Goal: Task Accomplishment & Management: Use online tool/utility

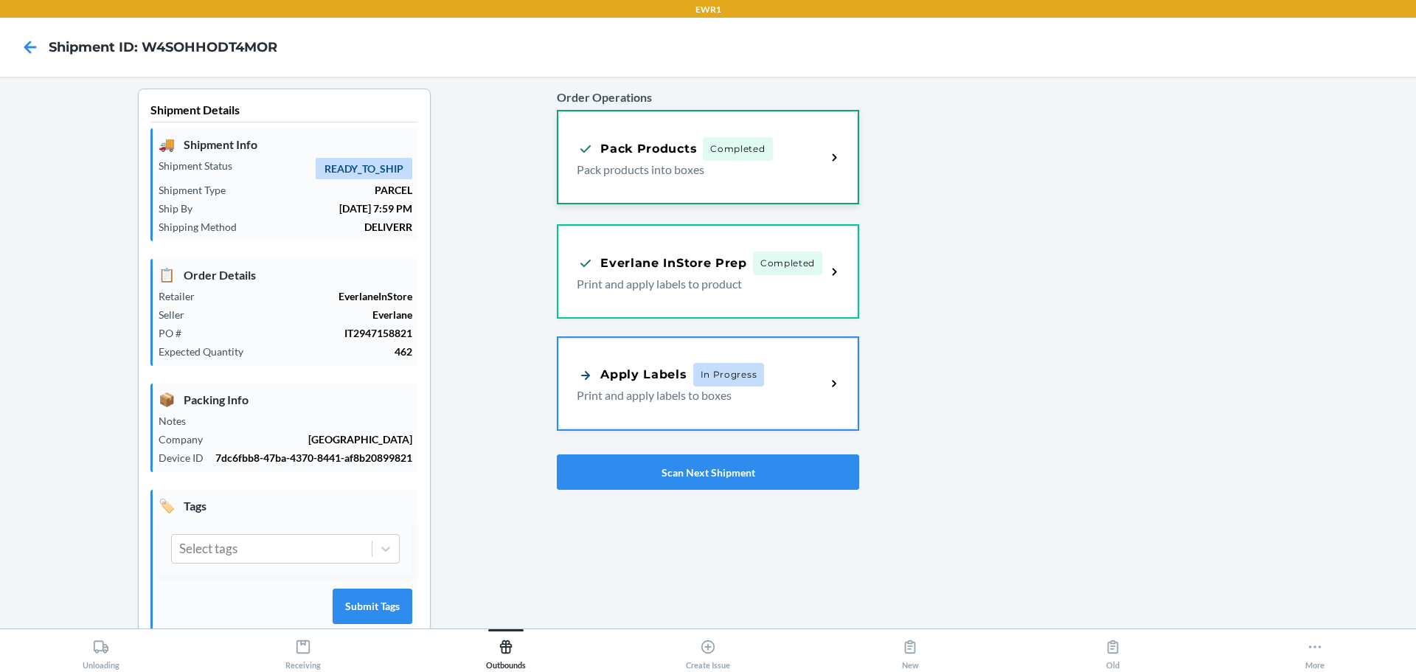
click at [823, 188] on div "Pack Products Completed Pack products into boxes" at bounding box center [707, 156] width 299 height 91
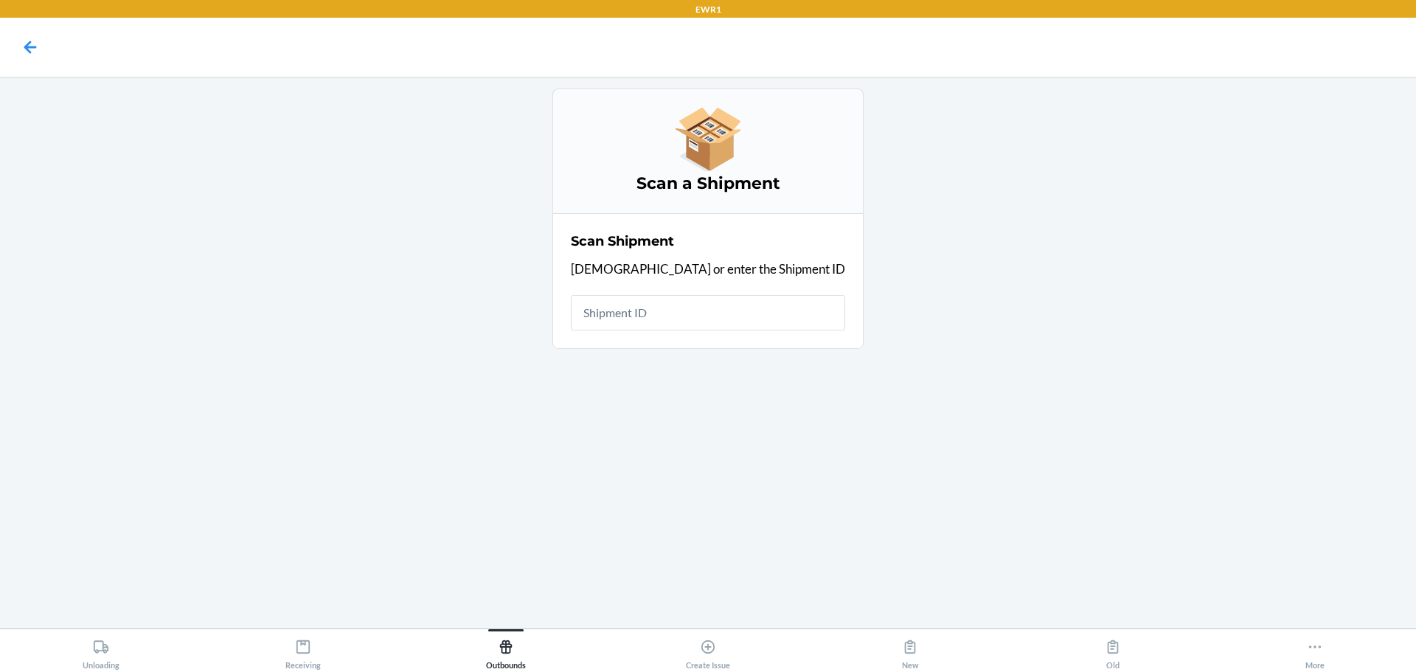
drag, startPoint x: 712, startPoint y: 309, endPoint x: 705, endPoint y: 310, distance: 7.4
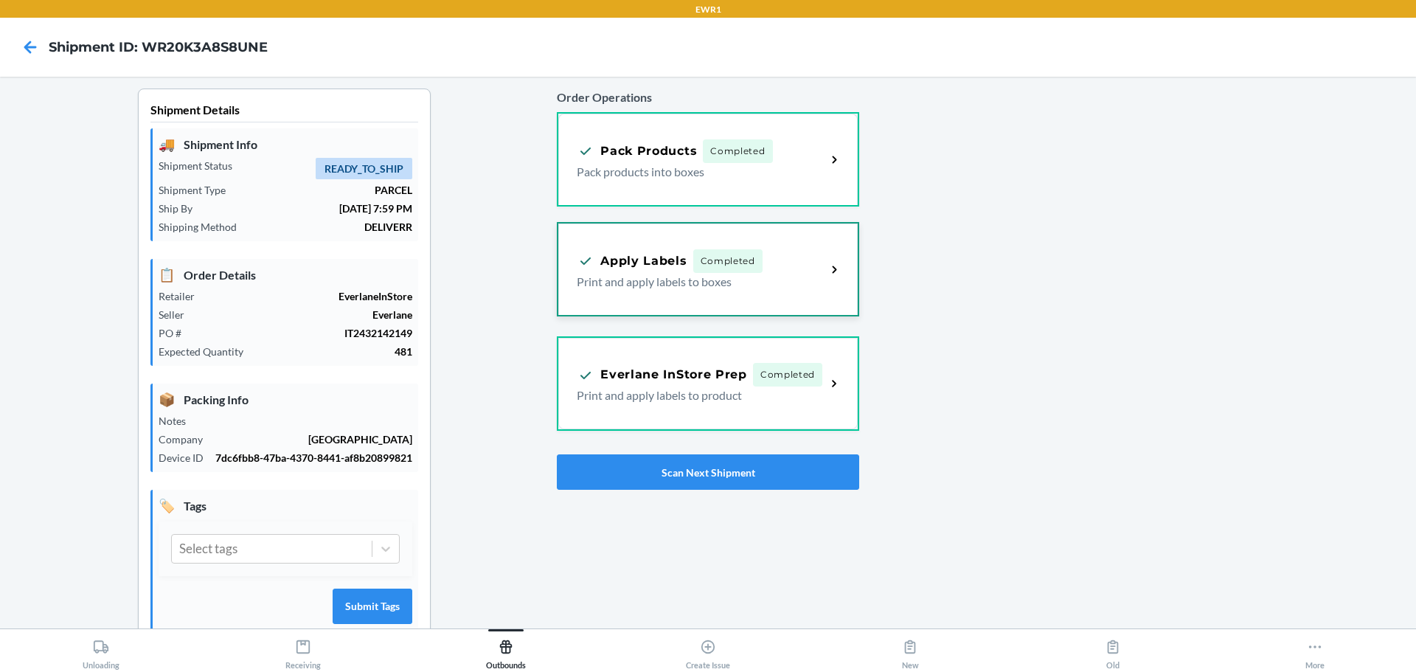
click at [803, 305] on div "Apply Labels Completed Print and apply labels to boxes" at bounding box center [707, 268] width 299 height 91
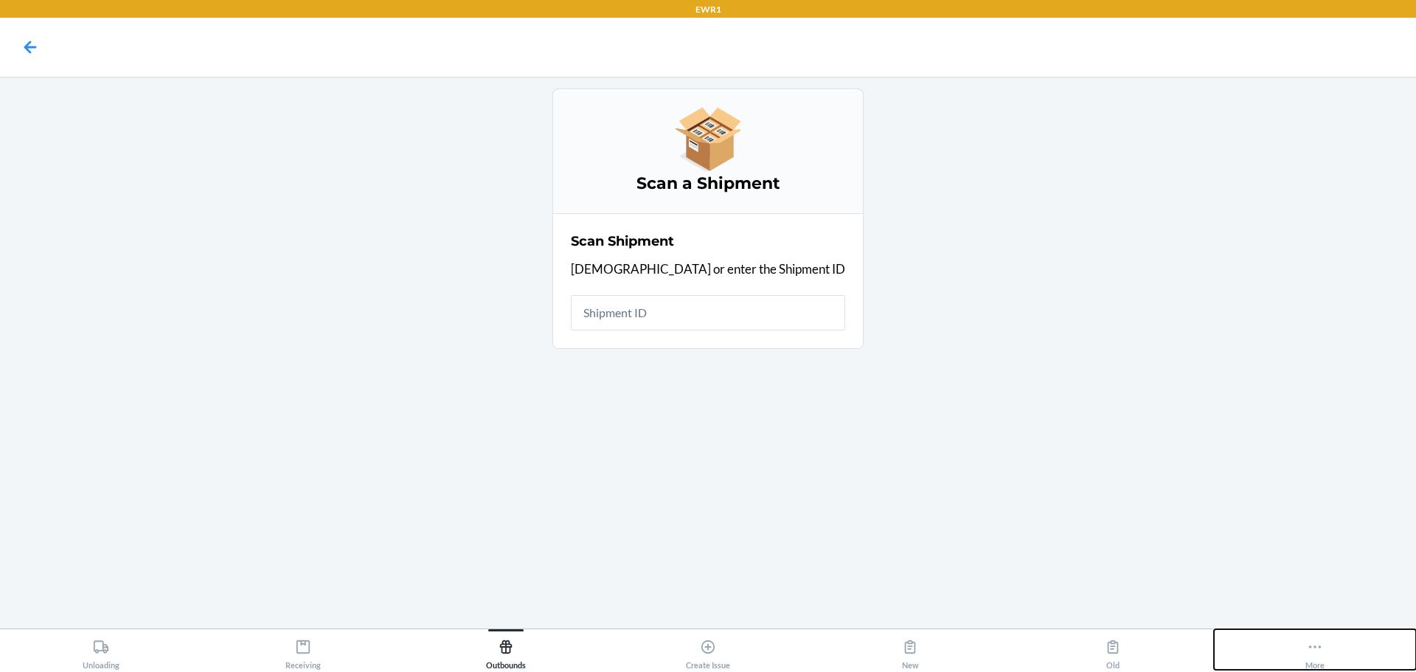
click at [1288, 653] on button "More" at bounding box center [1315, 649] width 202 height 41
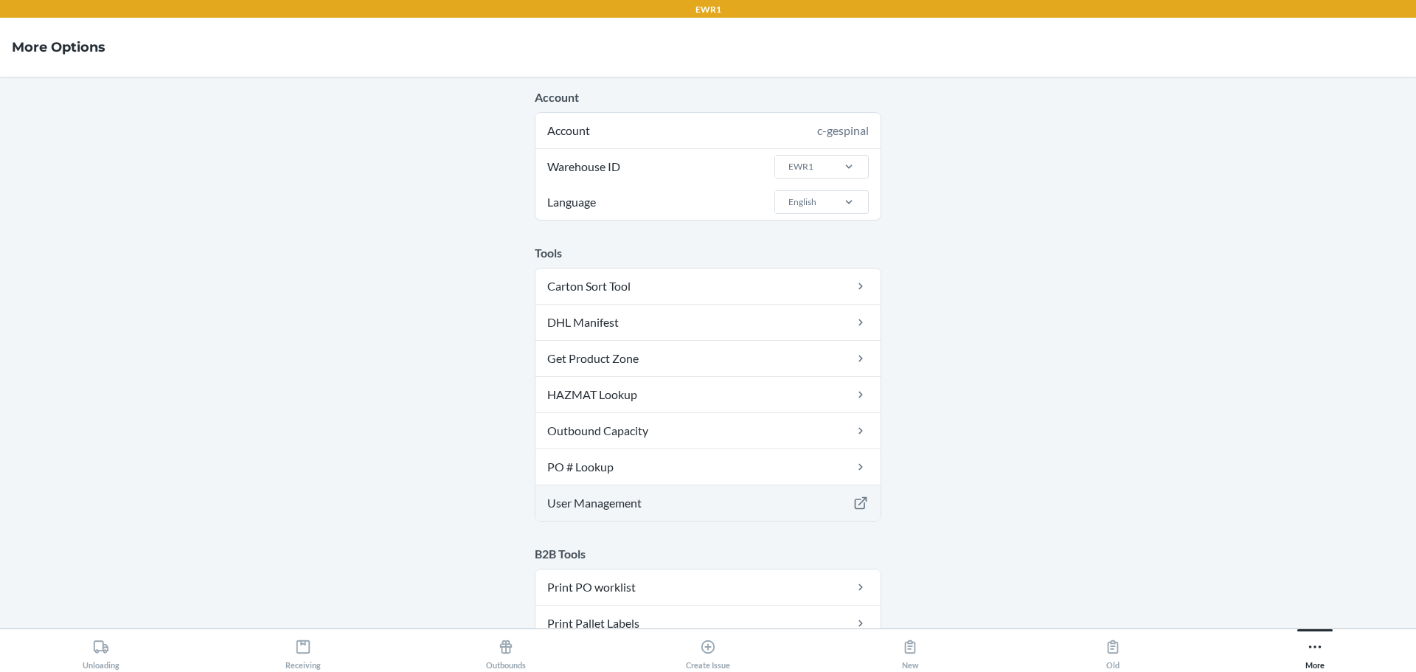
click at [622, 504] on link "User Management" at bounding box center [707, 502] width 345 height 35
